Goal: Transaction & Acquisition: Download file/media

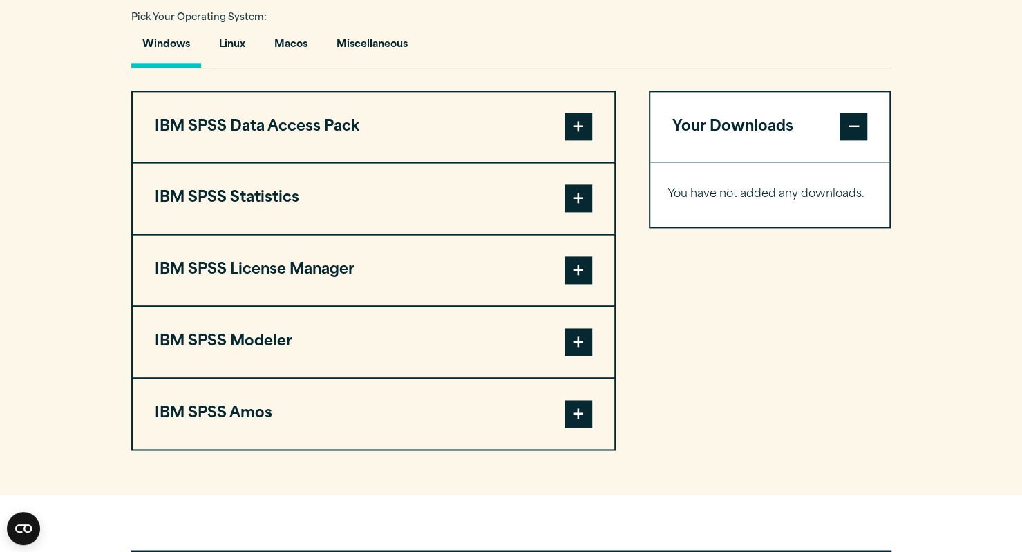
scroll to position [1011, 0]
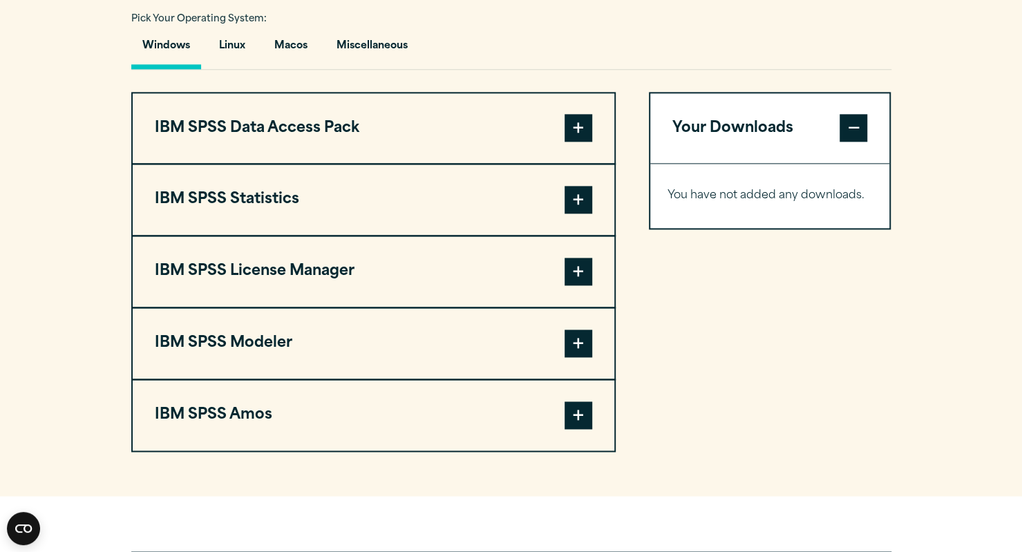
click at [579, 142] on span at bounding box center [579, 128] width 28 height 28
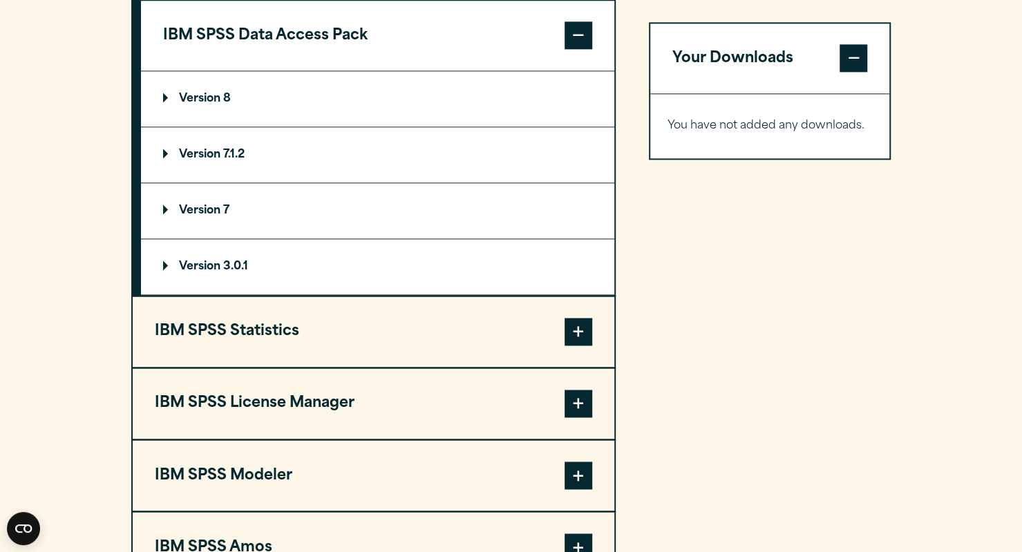
scroll to position [1109, 0]
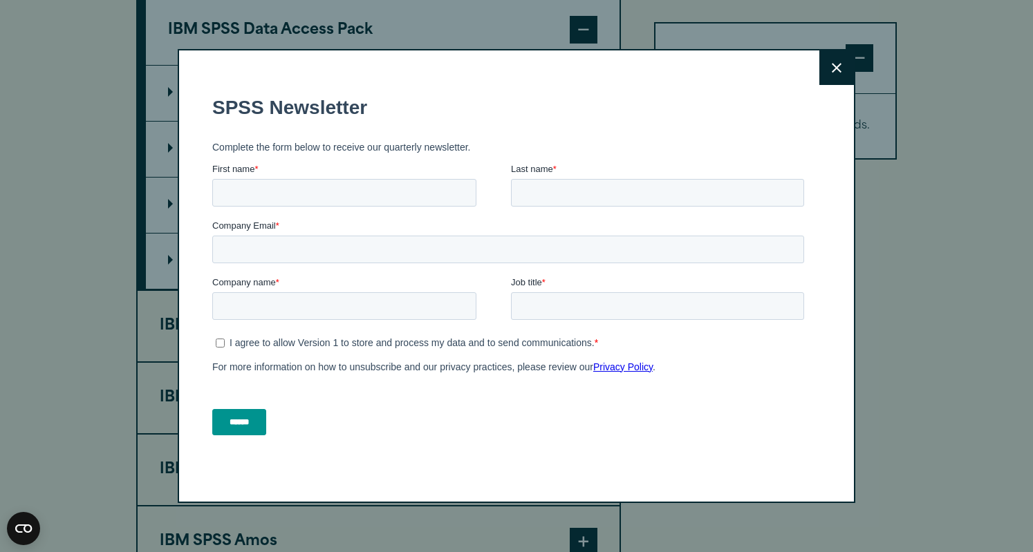
click at [834, 75] on button "Close" at bounding box center [836, 67] width 35 height 35
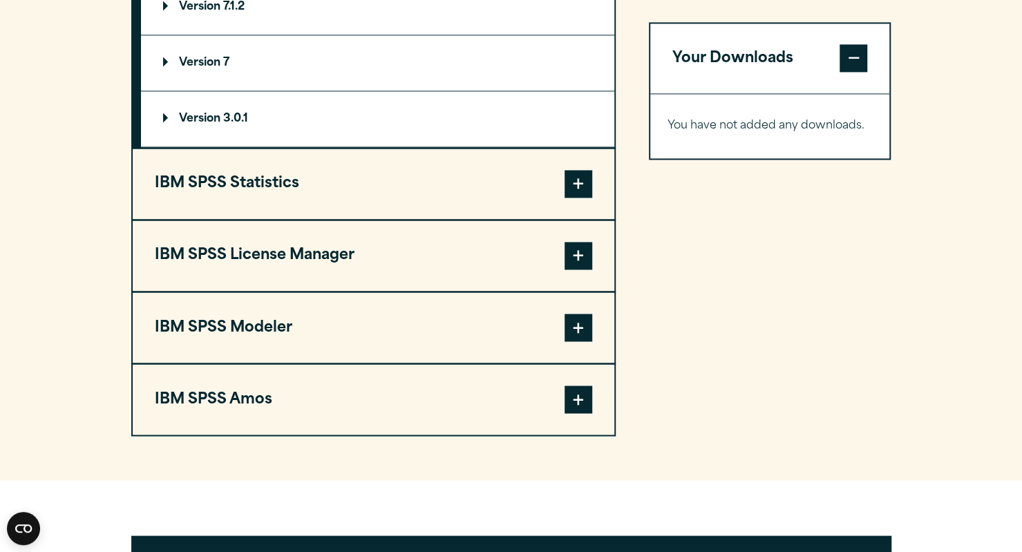
scroll to position [1257, 0]
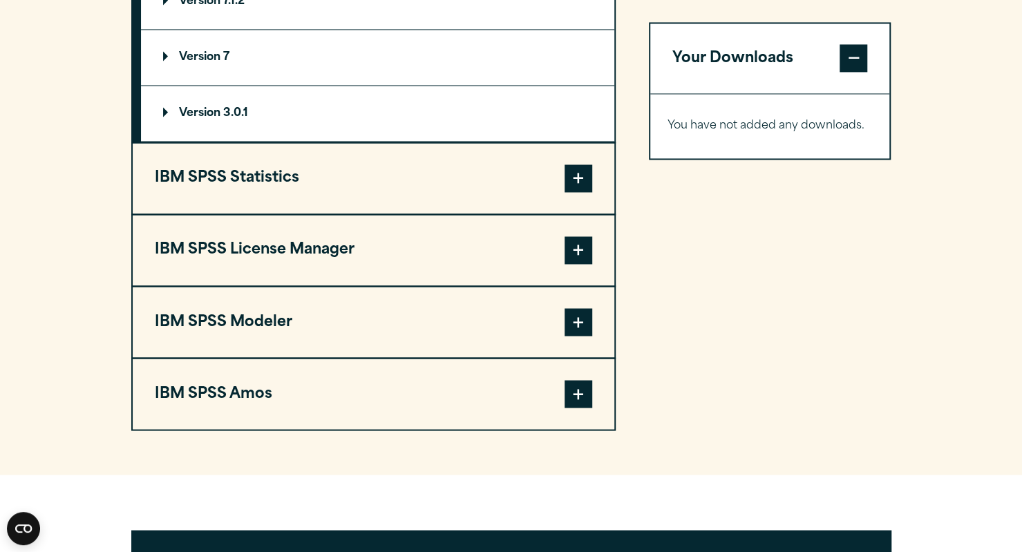
click at [586, 192] on span at bounding box center [579, 179] width 28 height 28
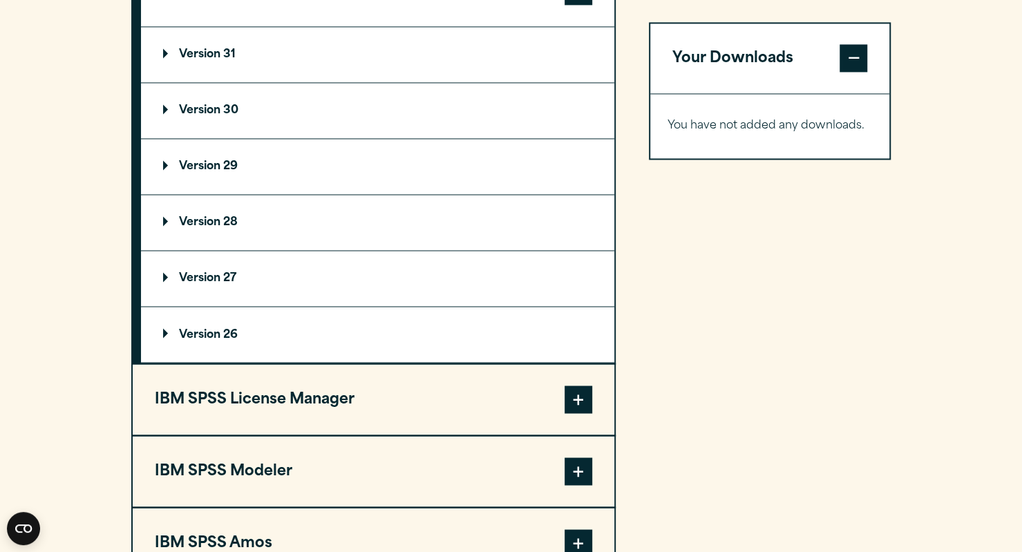
scroll to position [1187, 0]
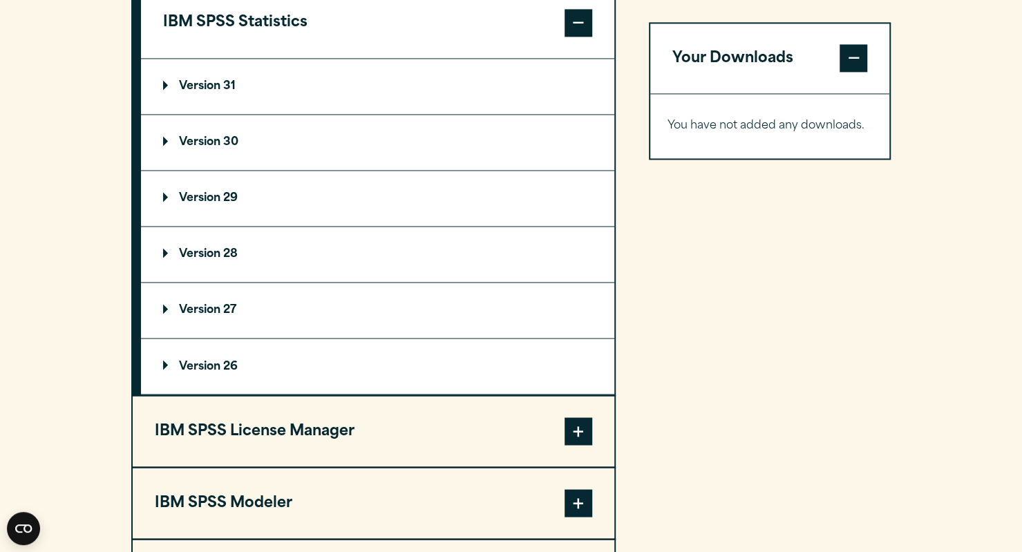
click at [203, 148] on p "Version 30" at bounding box center [200, 142] width 75 height 11
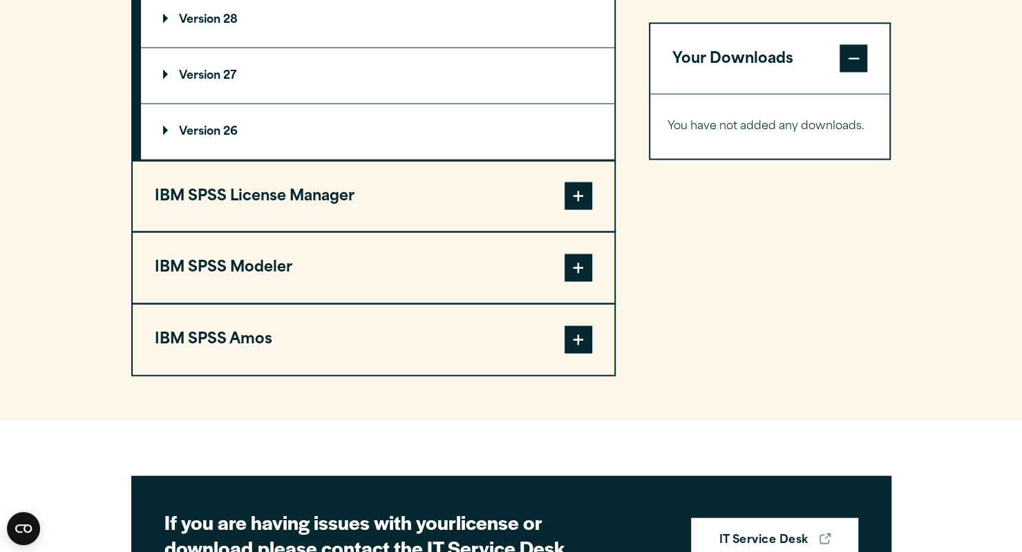
scroll to position [1587, 0]
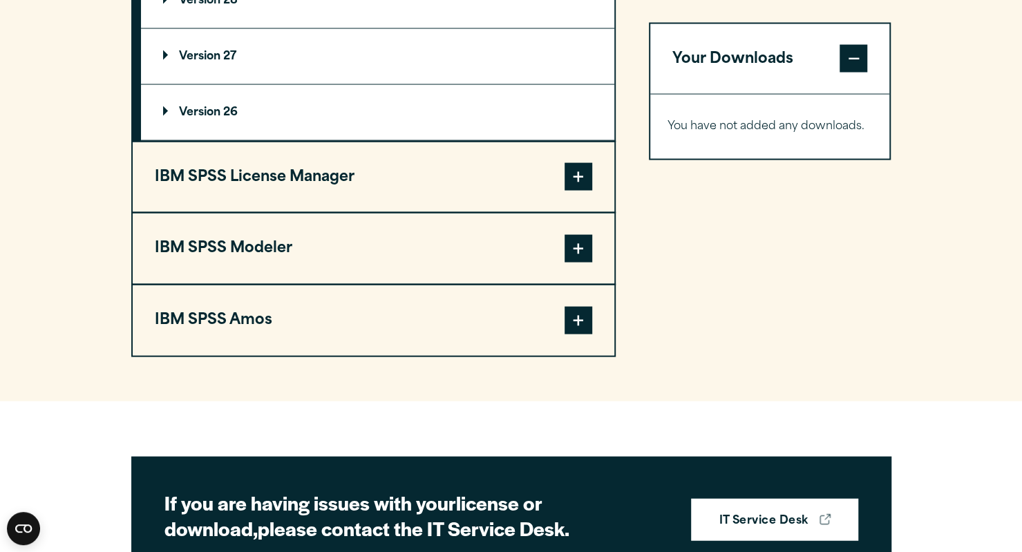
click at [585, 191] on span at bounding box center [579, 177] width 28 height 28
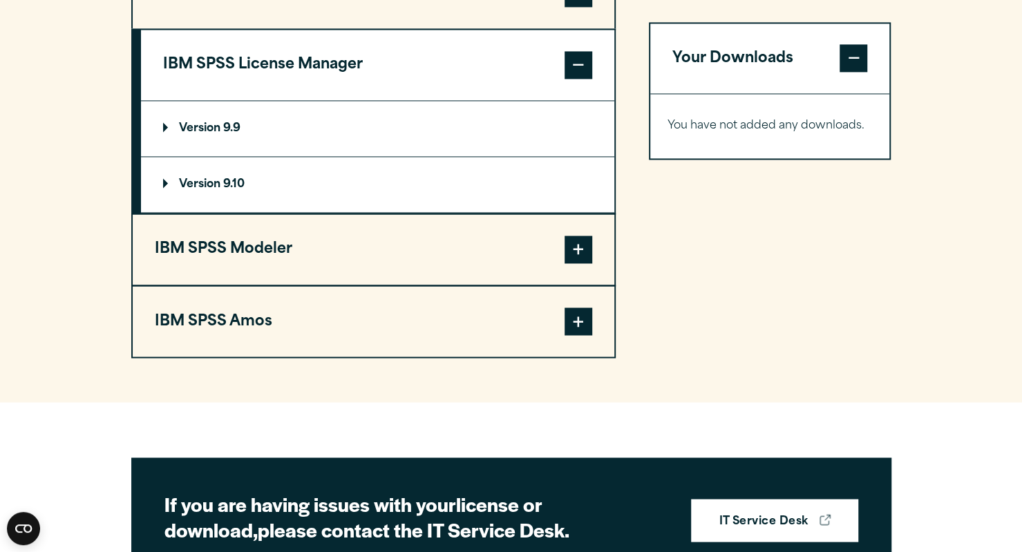
scroll to position [1218, 0]
click at [582, 335] on span at bounding box center [579, 321] width 28 height 28
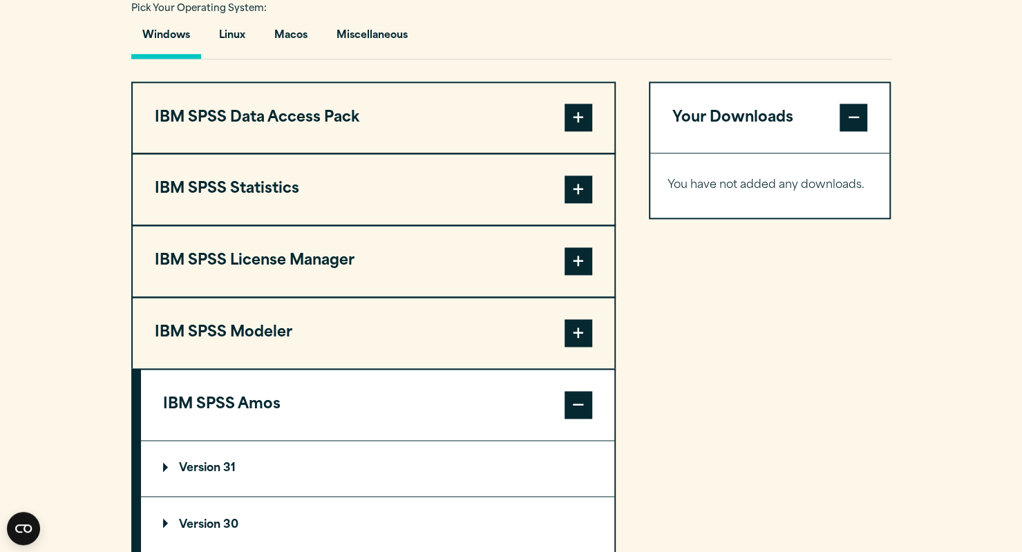
scroll to position [1019, 0]
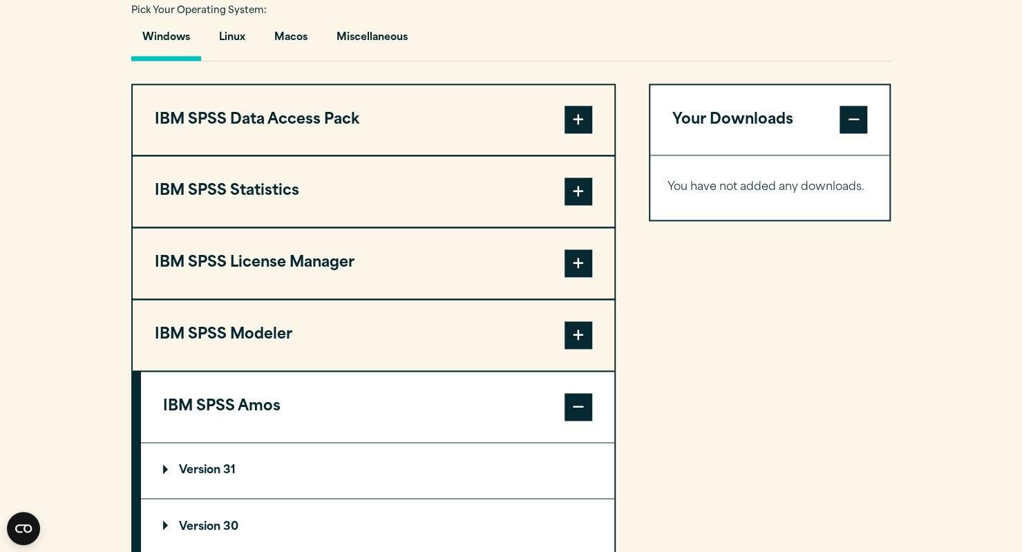
drag, startPoint x: 608, startPoint y: 178, endPoint x: 610, endPoint y: 160, distance: 18.1
click at [610, 156] on button "IBM SPSS Data Access Pack" at bounding box center [374, 120] width 482 height 71
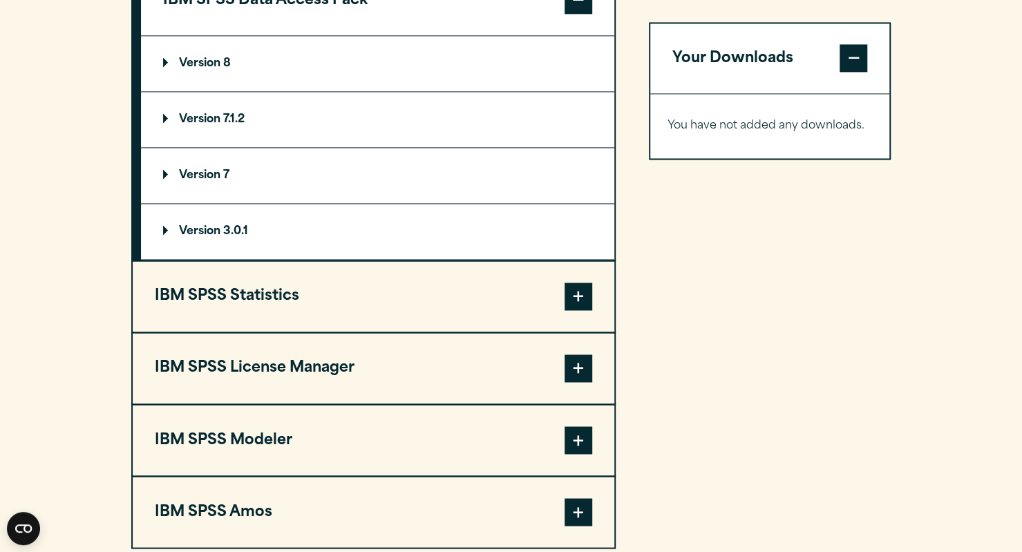
scroll to position [1139, 0]
click at [575, 310] on span at bounding box center [579, 296] width 28 height 28
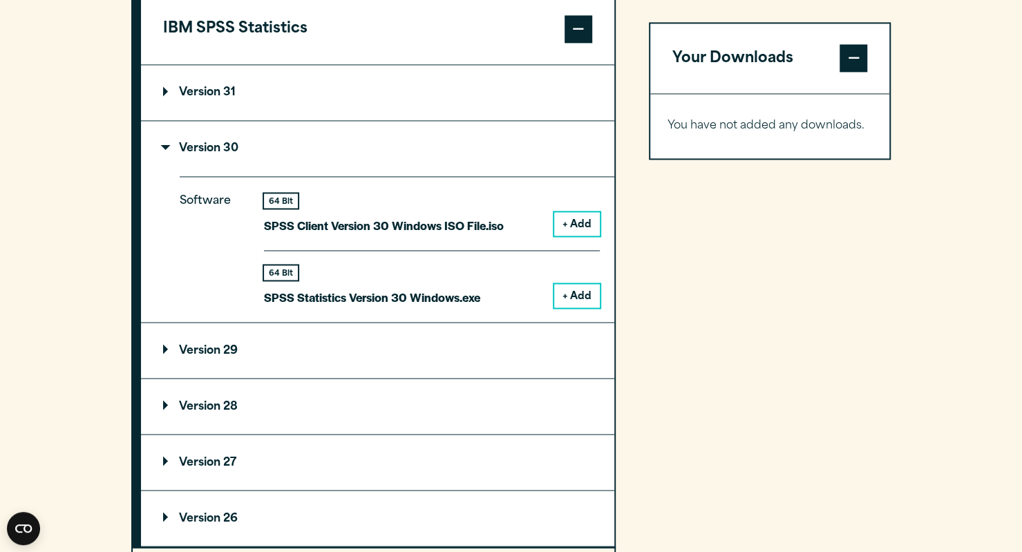
scroll to position [1183, 0]
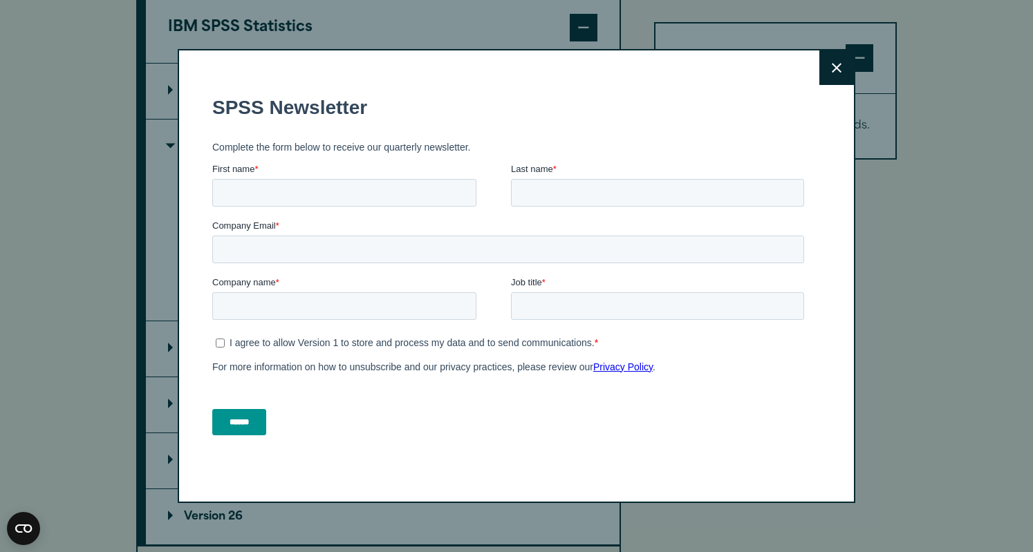
click at [821, 74] on button "Close" at bounding box center [836, 67] width 35 height 35
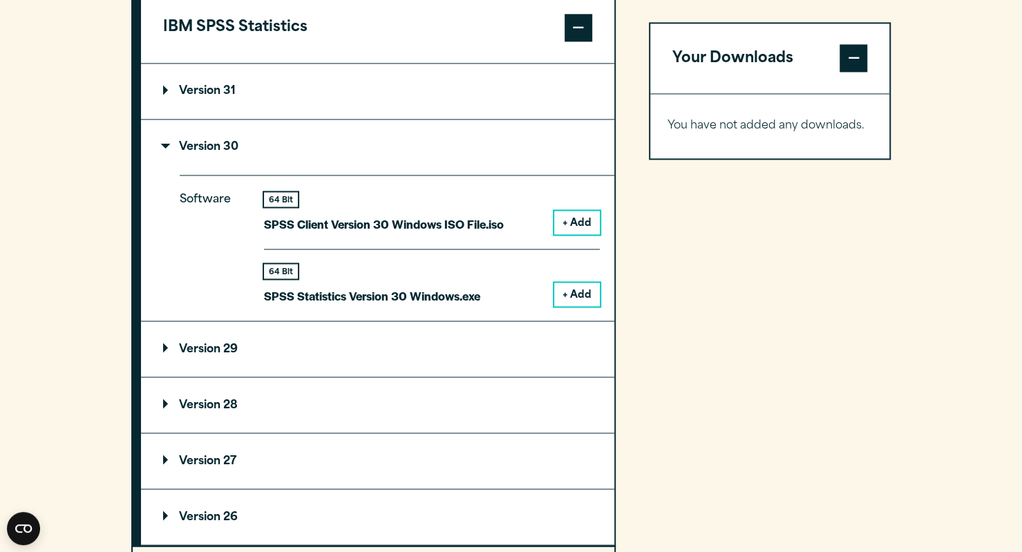
click at [575, 306] on button "+ Add" at bounding box center [577, 295] width 46 height 24
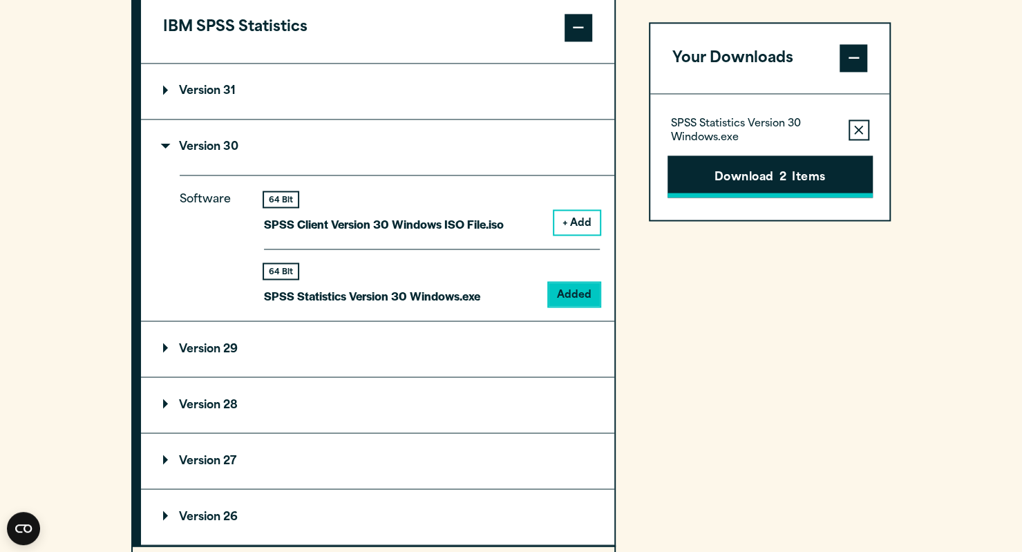
click at [747, 182] on button "Download 2 Items" at bounding box center [770, 177] width 205 height 43
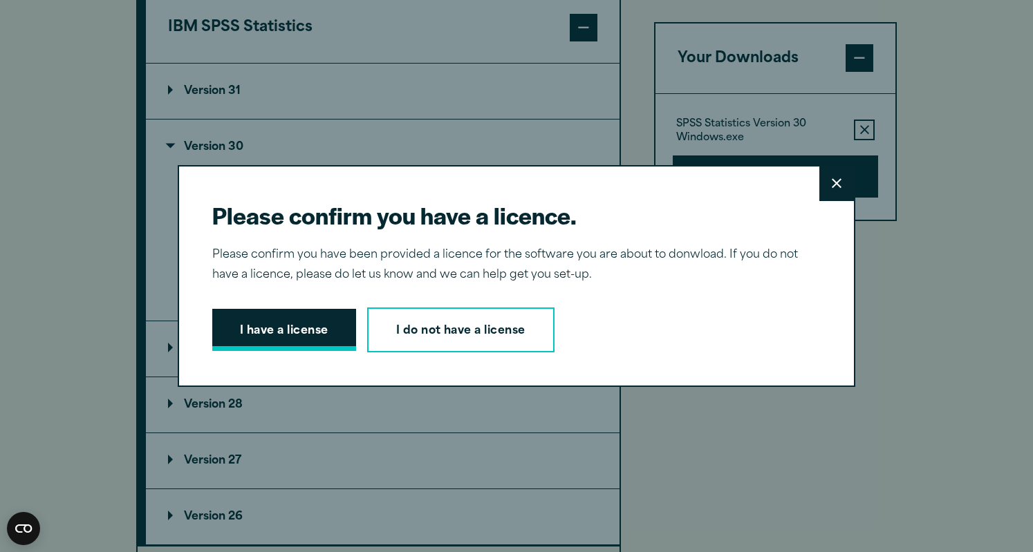
click at [274, 334] on button "I have a license" at bounding box center [284, 330] width 144 height 43
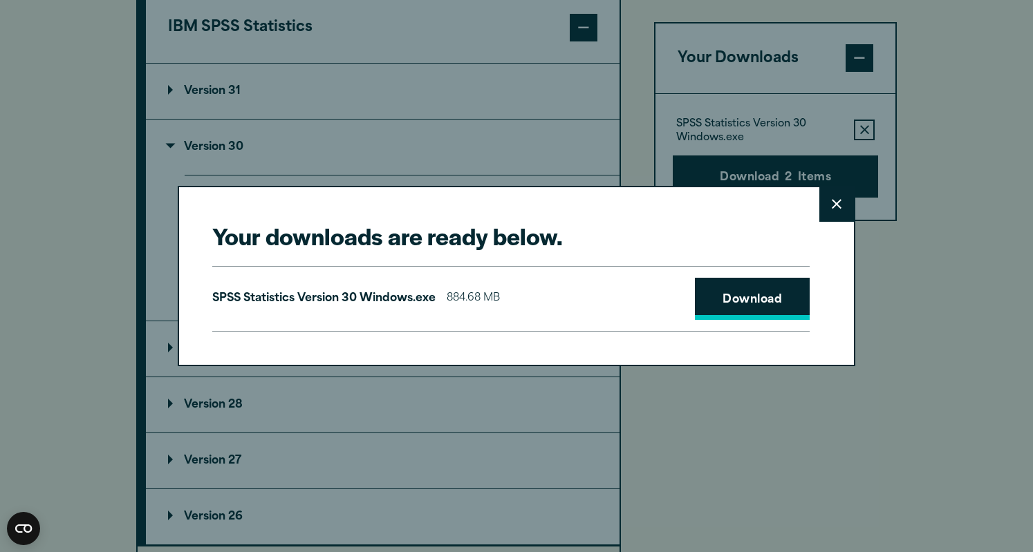
click at [724, 310] on link "Download" at bounding box center [752, 299] width 115 height 43
click at [838, 197] on button "Close" at bounding box center [836, 204] width 35 height 35
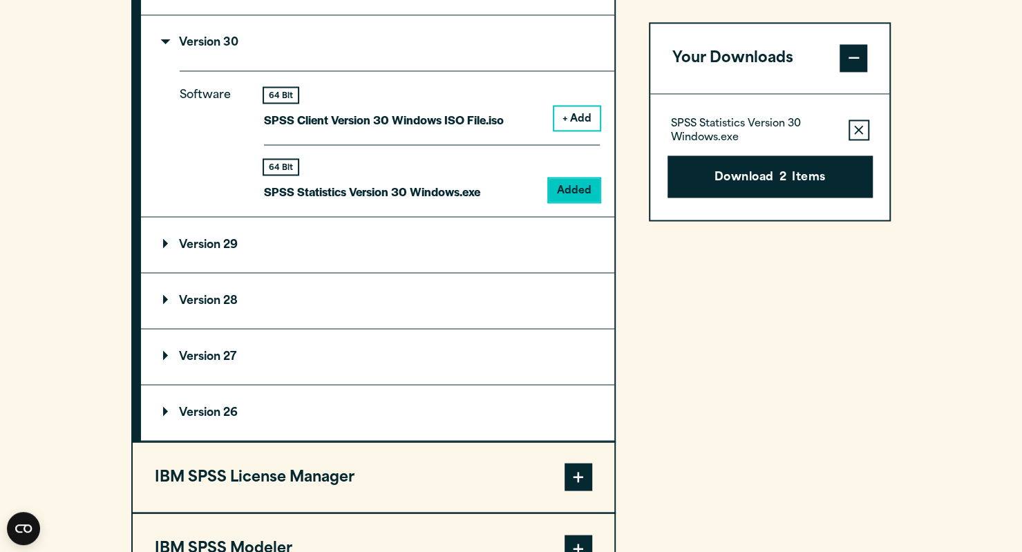
scroll to position [1286, 0]
click at [202, 266] on summary "Version 29" at bounding box center [377, 245] width 473 height 55
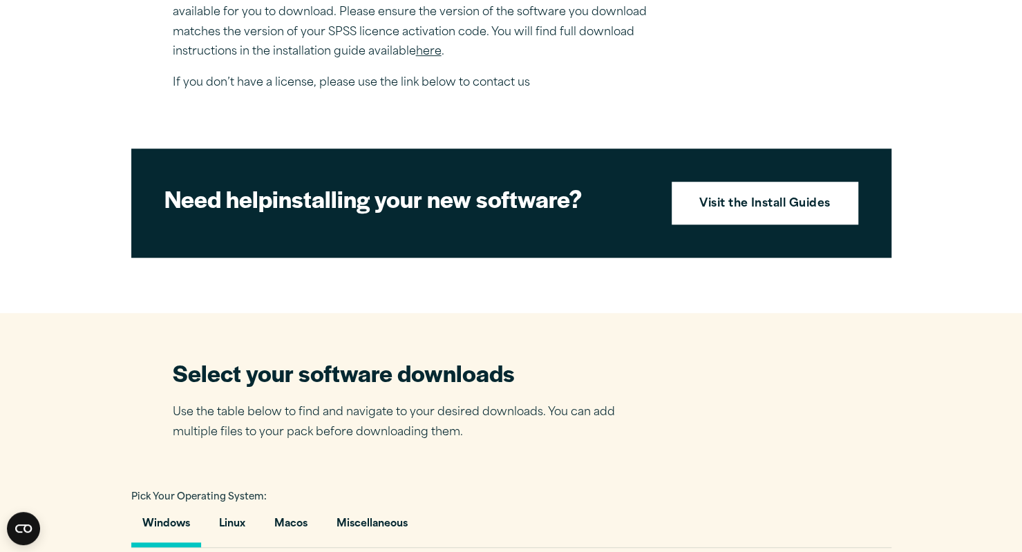
scroll to position [342, 0]
